Goal: Entertainment & Leisure: Consume media (video, audio)

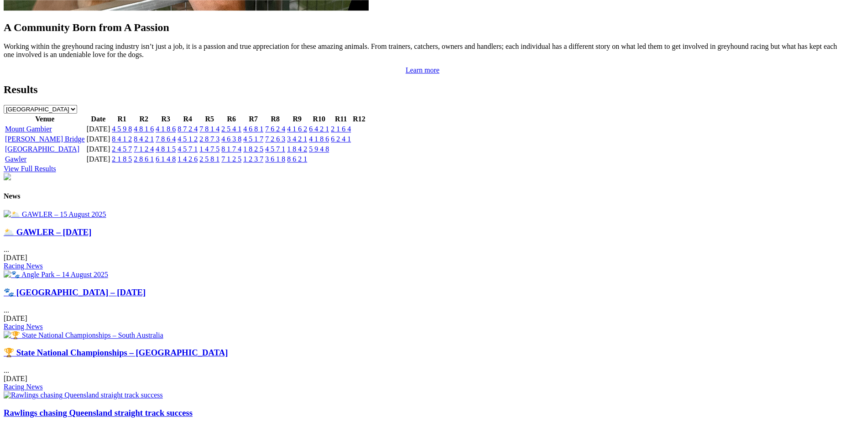
scroll to position [931, 0]
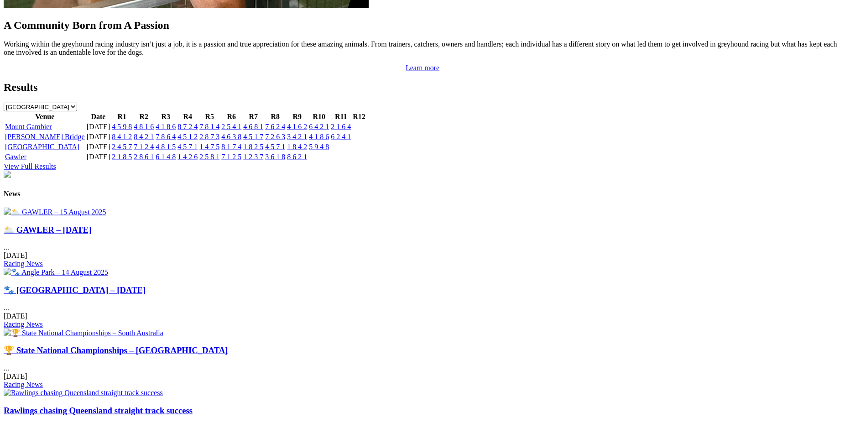
click at [106, 216] on img at bounding box center [55, 212] width 103 height 9
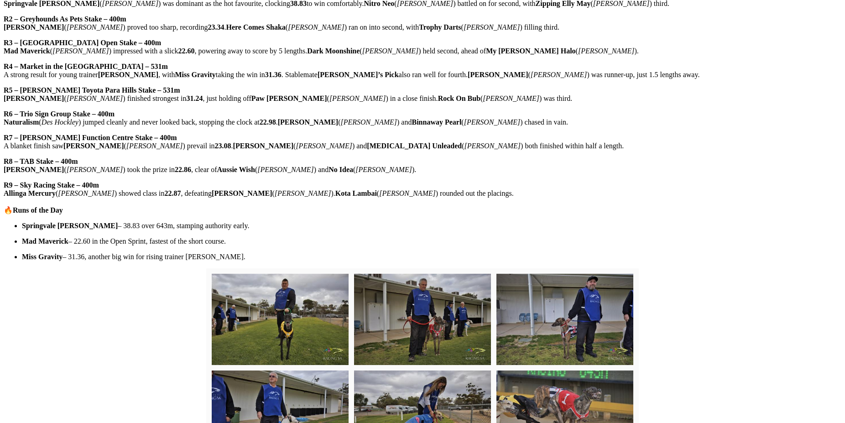
scroll to position [404, 0]
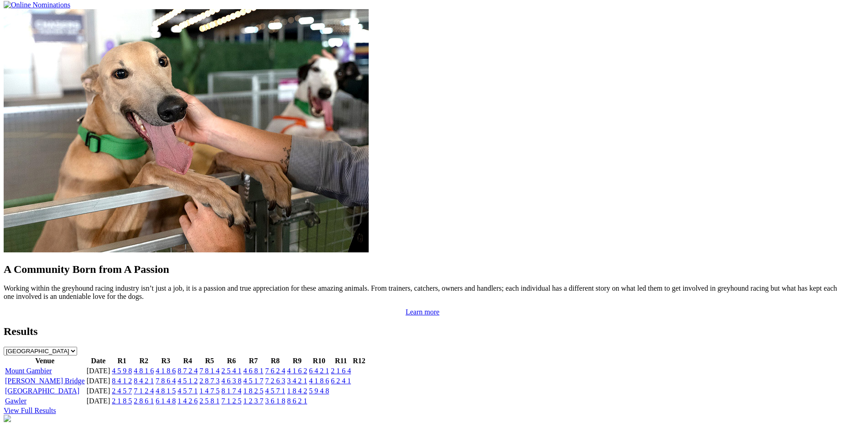
scroll to position [797, 0]
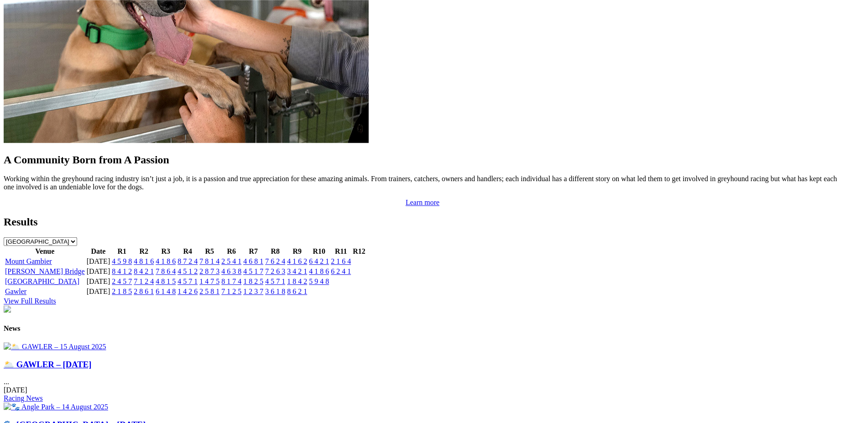
click at [132, 257] on link "4 5 9 8" at bounding box center [122, 261] width 20 height 8
